Goal: Ask a question

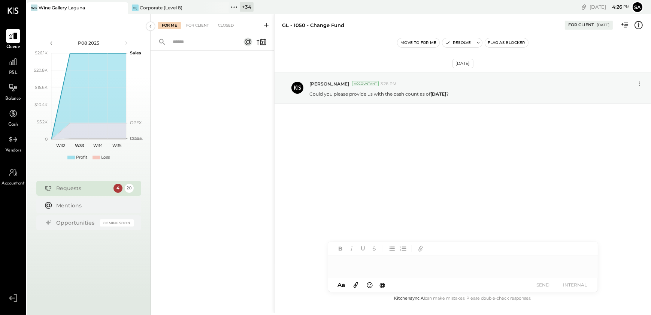
click at [199, 31] on div "For Me For Client Closed" at bounding box center [213, 24] width 124 height 20
click at [202, 27] on div "For Client" at bounding box center [197, 25] width 30 height 7
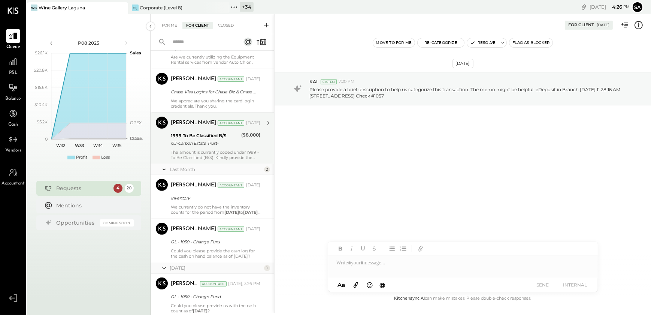
scroll to position [364, 0]
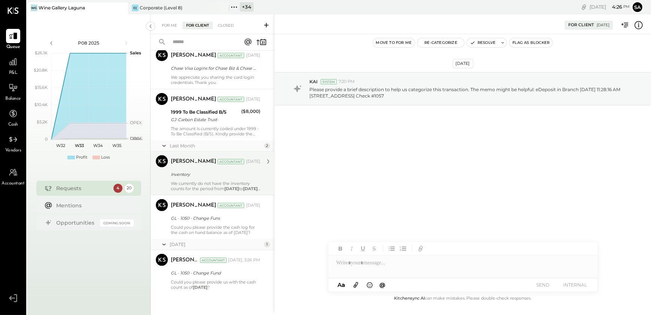
click at [218, 182] on p "We currently do not have the inventory counts for the period from [DATE] to [DA…" at bounding box center [216, 186] width 90 height 10
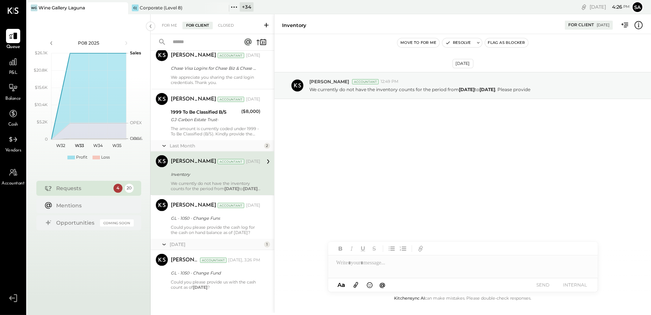
click at [303, 27] on div "Inventory" at bounding box center [419, 25] width 275 height 7
drag, startPoint x: 300, startPoint y: 27, endPoint x: 341, endPoint y: 195, distance: 172.9
click at [380, 206] on div "[DATE] [PERSON_NAME] Accountant 12:49 PM We currently do not have the inventory…" at bounding box center [463, 164] width 376 height 260
click at [161, 22] on div "For Me" at bounding box center [169, 25] width 23 height 7
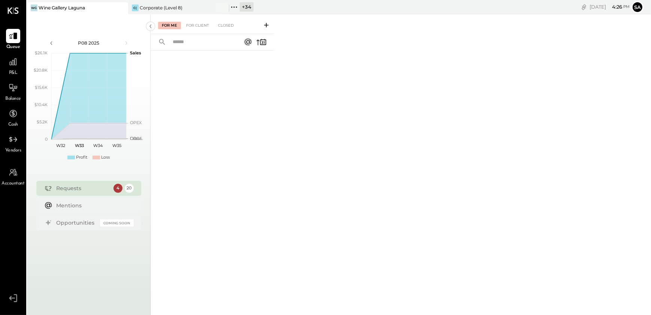
click at [270, 23] on icon at bounding box center [266, 24] width 7 height 7
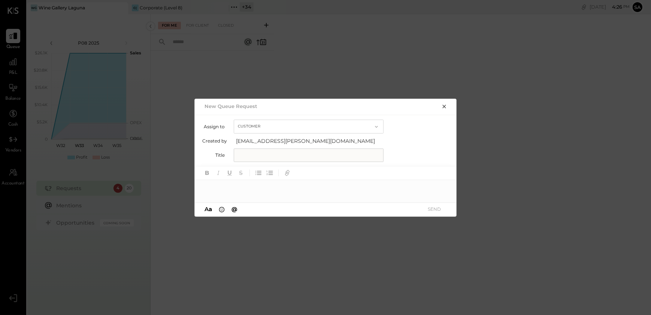
click at [267, 153] on input "text" at bounding box center [309, 154] width 150 height 13
type input "**********"
click at [270, 188] on div at bounding box center [326, 187] width 262 height 15
click at [441, 187] on icon at bounding box center [440, 187] width 3 height 3
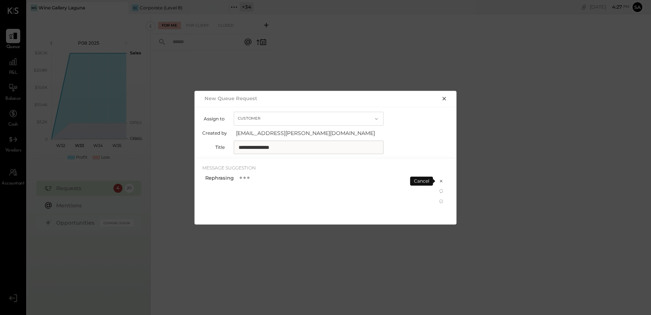
click at [303, 146] on input "**********" at bounding box center [309, 146] width 150 height 13
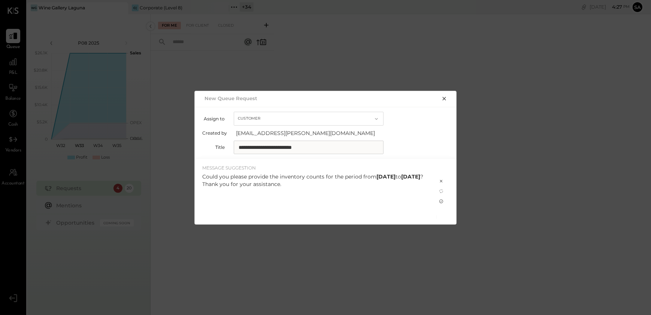
type input "**********"
click at [441, 202] on icon at bounding box center [441, 201] width 6 height 6
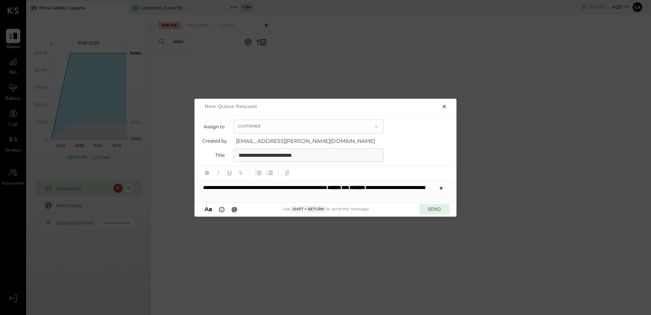
click at [438, 208] on button "SEND" at bounding box center [435, 209] width 30 height 10
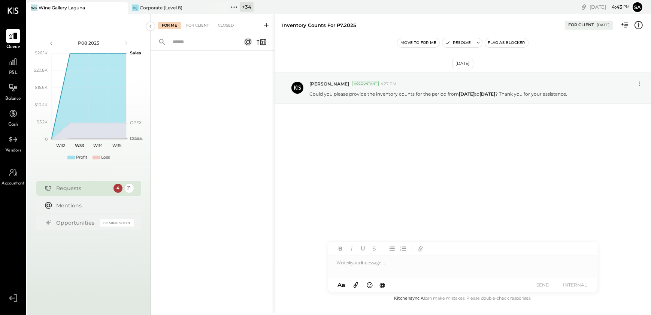
click at [457, 164] on div "[DATE] [PERSON_NAME] Accountant 4:27 PM Could you please provide the inventory …" at bounding box center [463, 164] width 376 height 260
